Goal: Find specific page/section: Find specific page/section

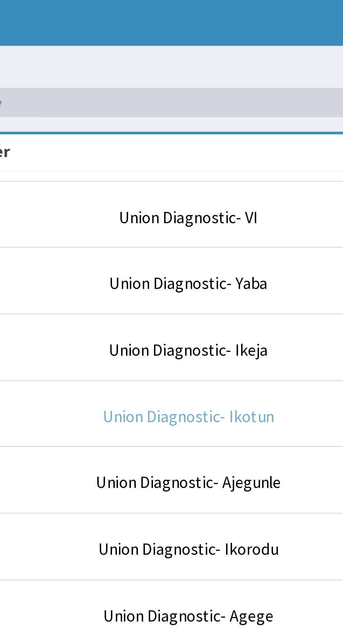
click at [210, 161] on link "Union Diagnostic- Ikotun" at bounding box center [211, 159] width 65 height 8
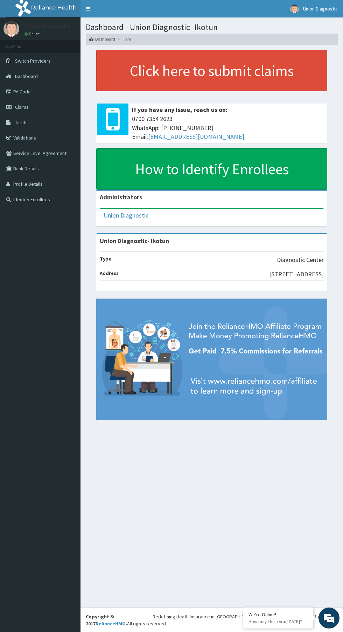
click at [25, 89] on link "PA Code" at bounding box center [40, 91] width 80 height 15
